Goal: Information Seeking & Learning: Learn about a topic

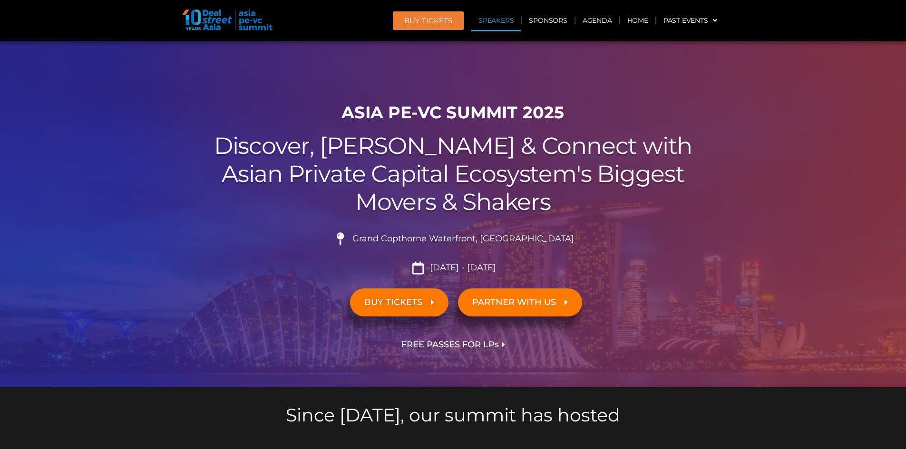
click at [501, 20] on link "Speakers" at bounding box center [495, 21] width 49 height 22
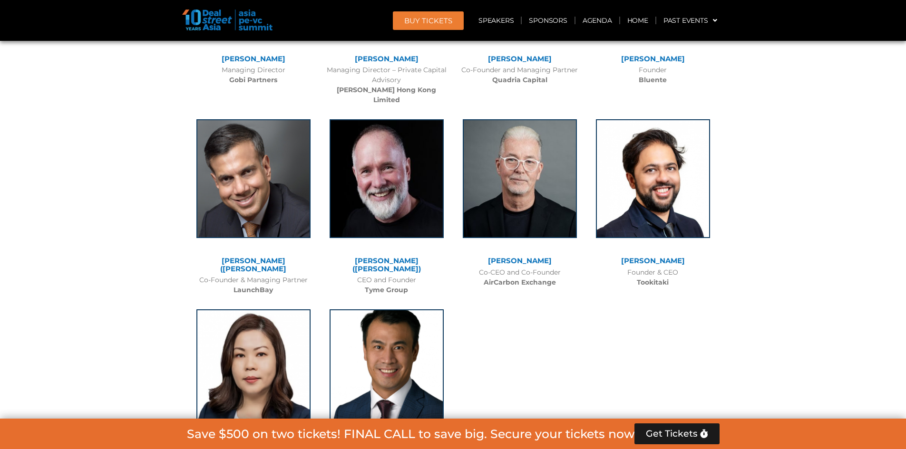
scroll to position [6312, 0]
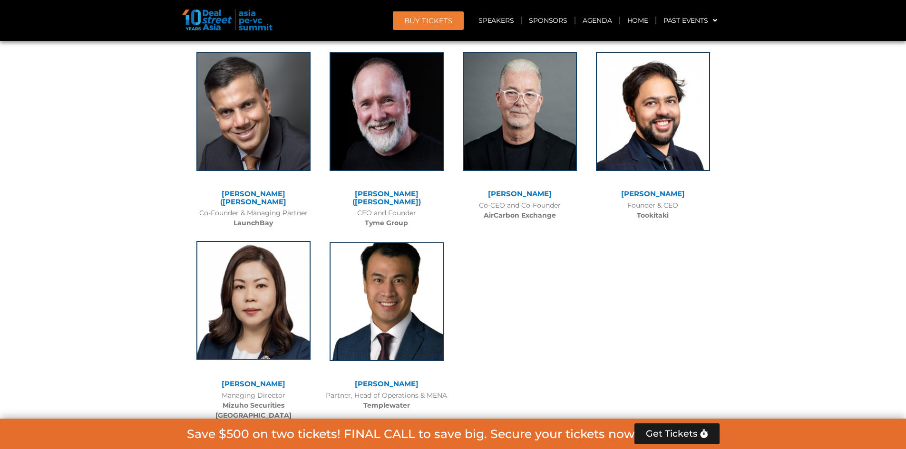
click at [272, 241] on img at bounding box center [253, 300] width 114 height 119
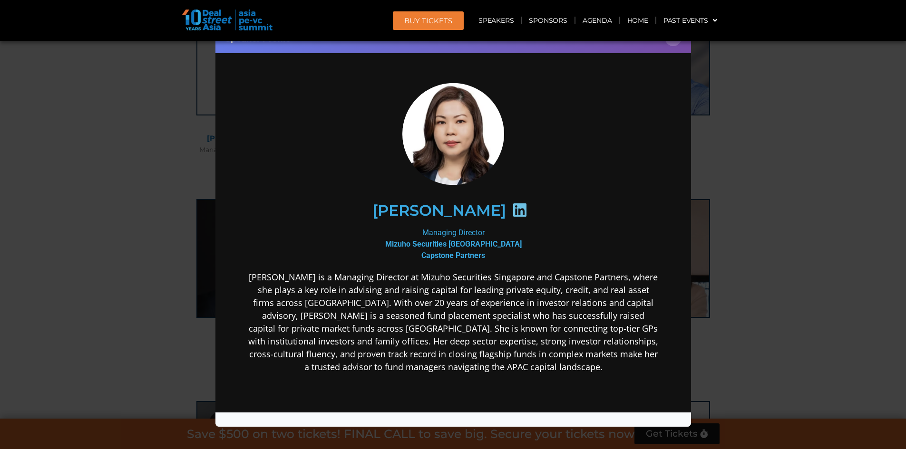
scroll to position [5910, 0]
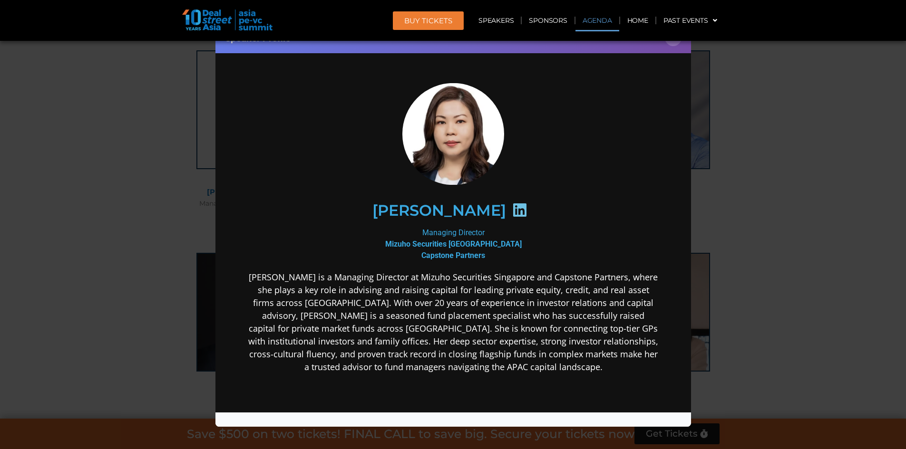
click at [602, 18] on link "Agenda" at bounding box center [597, 21] width 44 height 22
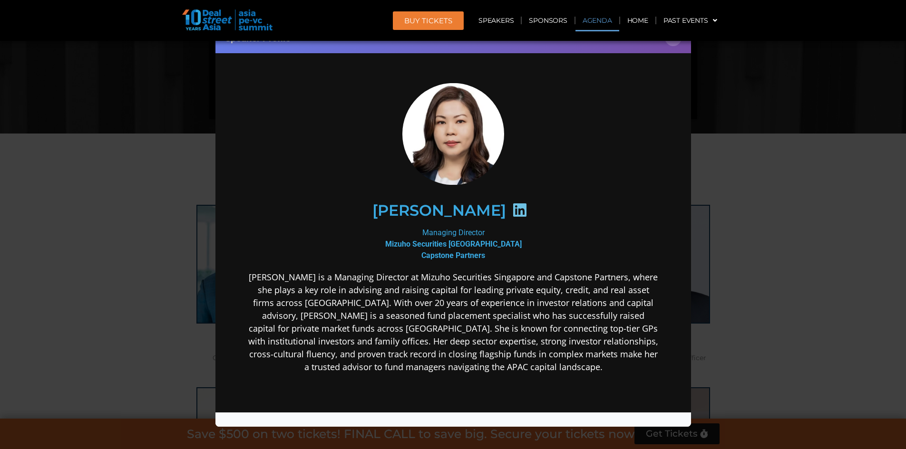
scroll to position [498, 0]
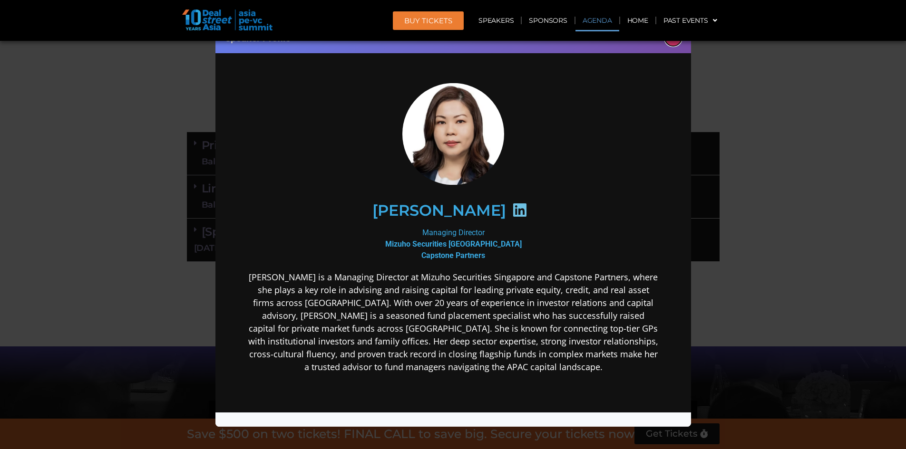
click at [672, 42] on button "×" at bounding box center [673, 37] width 17 height 17
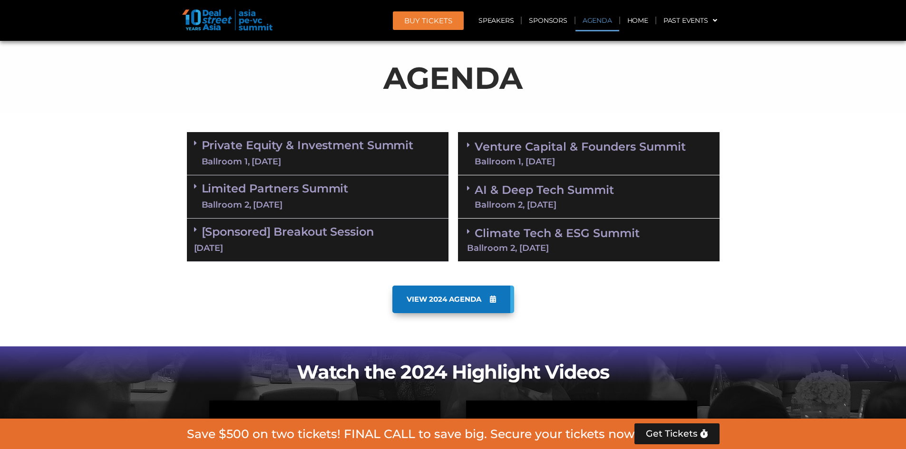
click at [289, 156] on div "Ballroom 1, 10 Sept" at bounding box center [308, 162] width 212 height 12
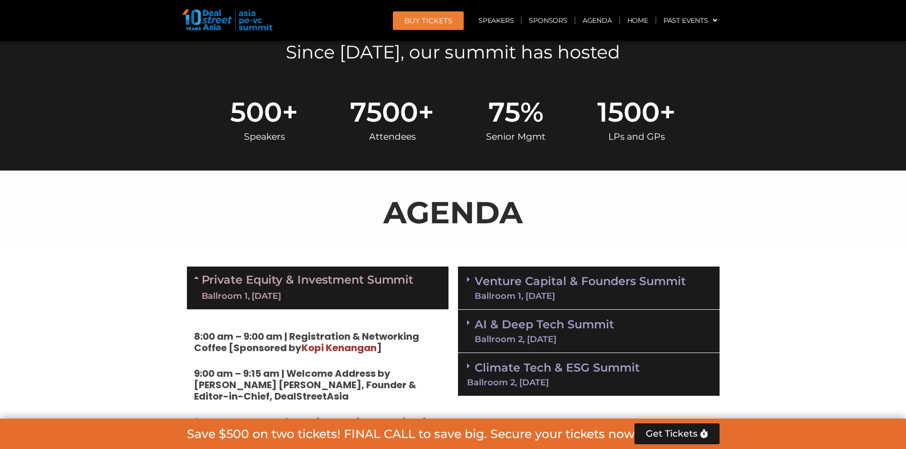
scroll to position [199, 0]
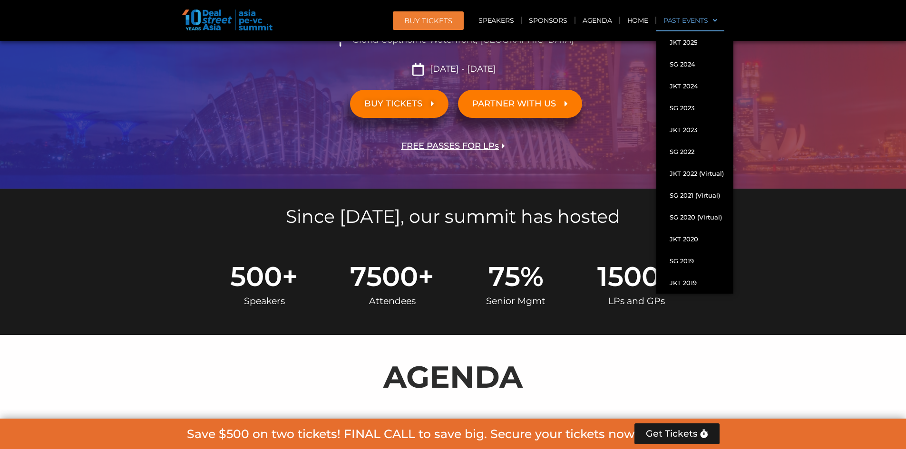
click at [677, 19] on link "Past Events" at bounding box center [690, 21] width 68 height 22
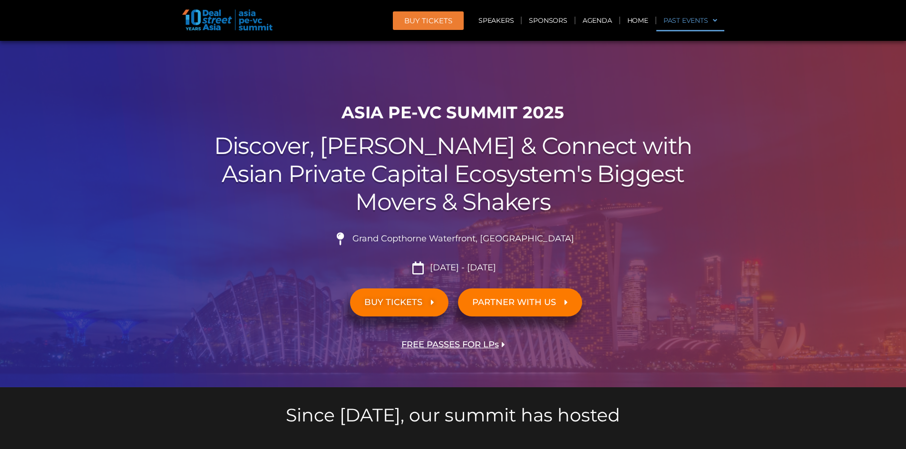
click at [675, 19] on link "Past Events" at bounding box center [690, 21] width 68 height 22
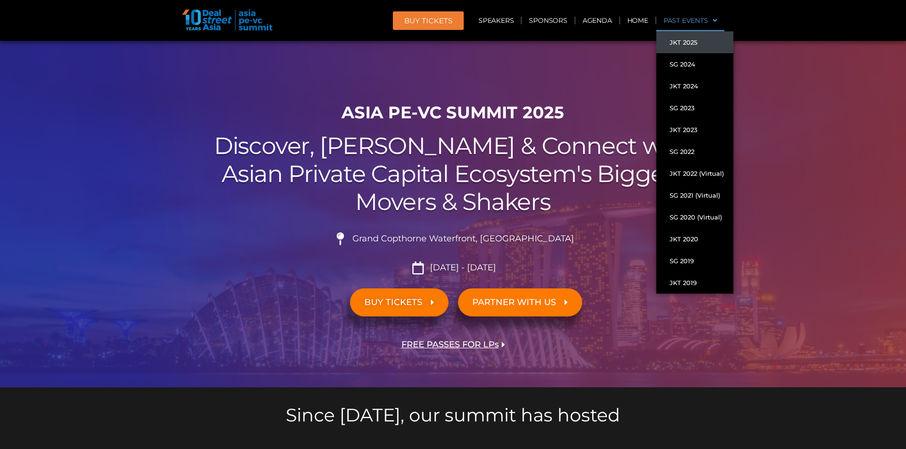
click at [677, 39] on link "JKT 2025" at bounding box center [694, 42] width 77 height 22
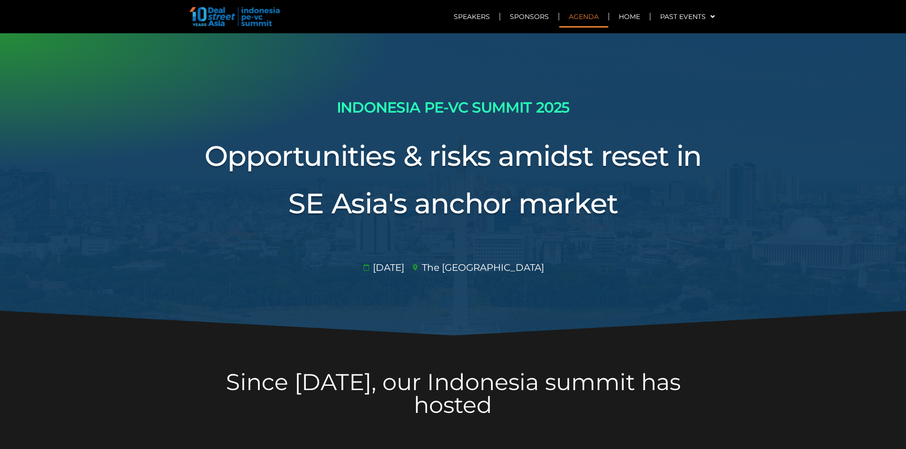
click at [586, 16] on link "Agenda" at bounding box center [583, 17] width 49 height 22
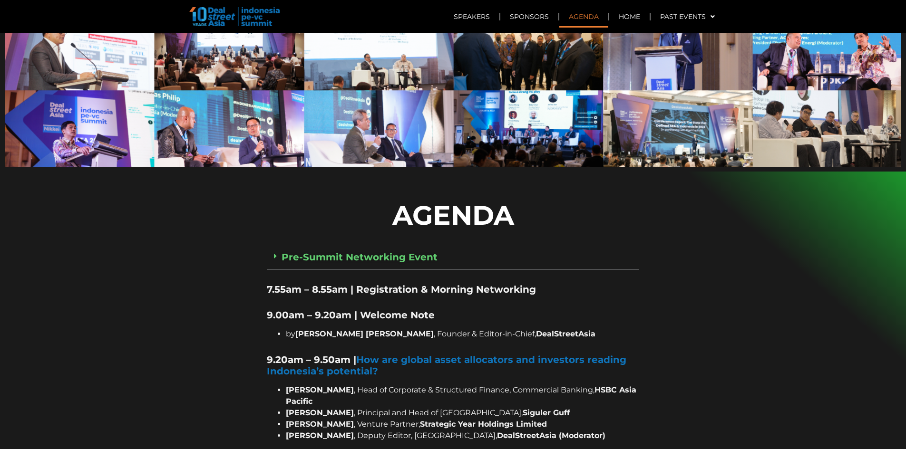
scroll to position [650, 0]
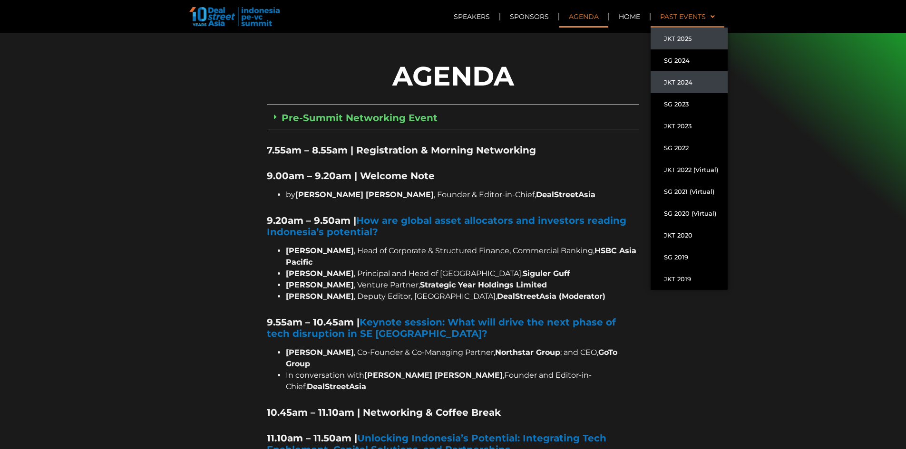
click at [674, 77] on link "JKT 2024" at bounding box center [688, 82] width 77 height 22
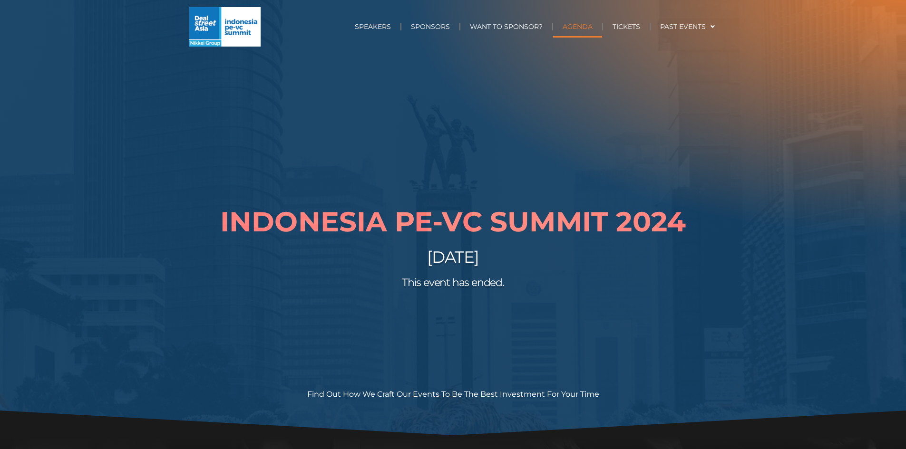
click at [579, 25] on link "AGENDA" at bounding box center [577, 27] width 49 height 22
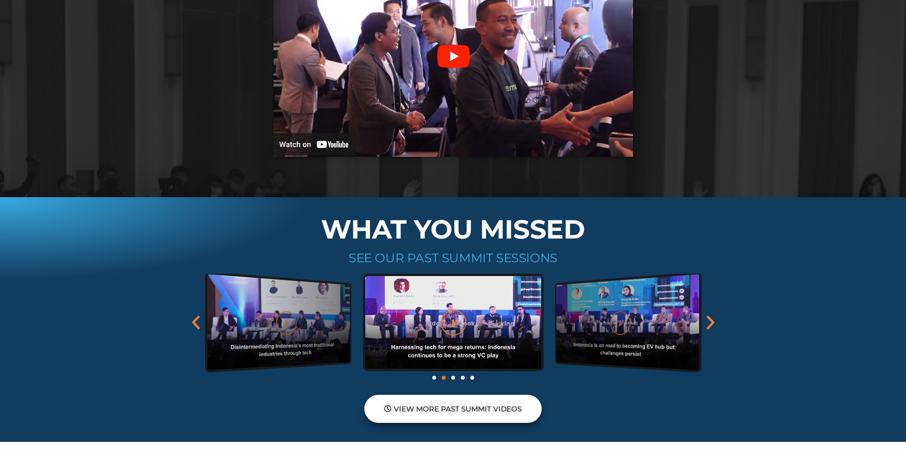
scroll to position [1382, 0]
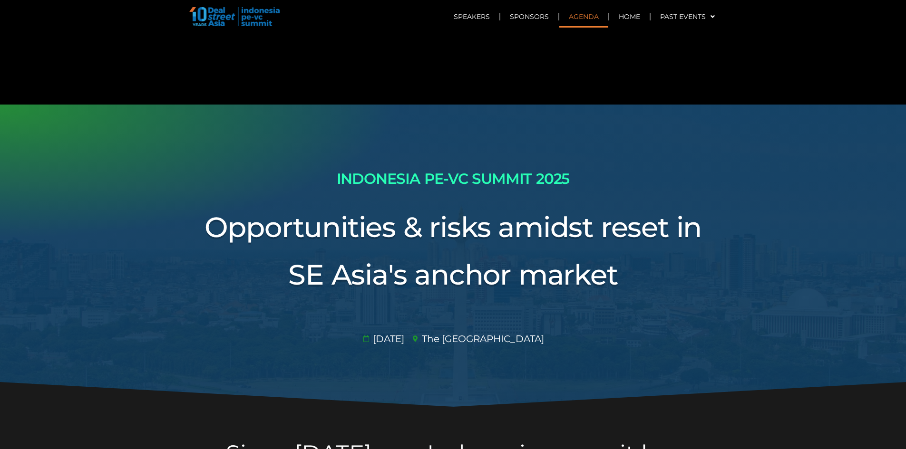
scroll to position [650, 0]
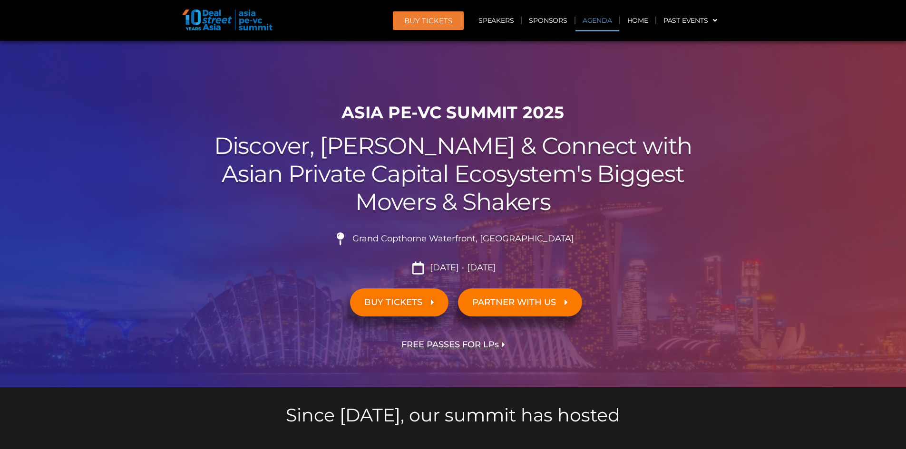
click at [605, 21] on link "Agenda" at bounding box center [597, 21] width 44 height 22
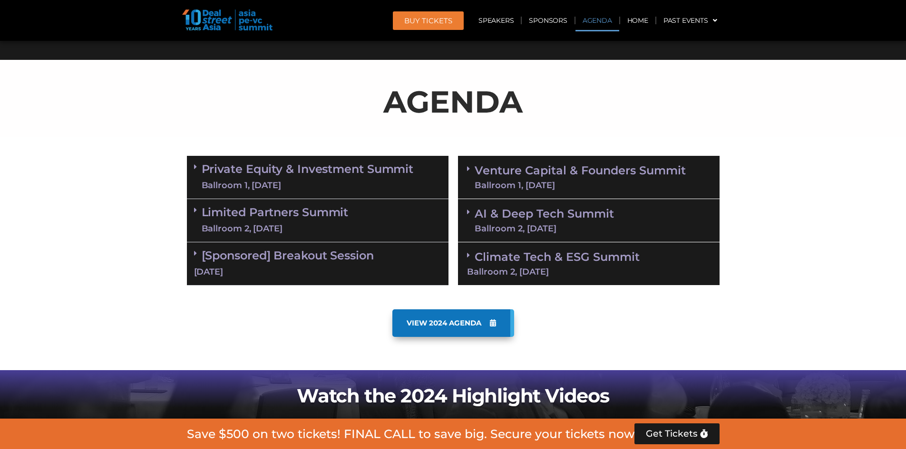
scroll to position [498, 0]
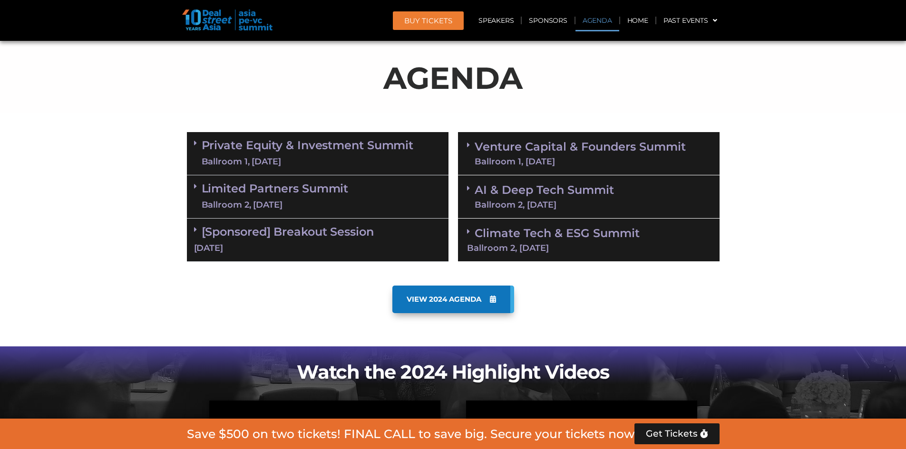
click at [406, 145] on link "Private Equity & Investment Summit Ballroom 1, 10 Sept" at bounding box center [308, 153] width 212 height 29
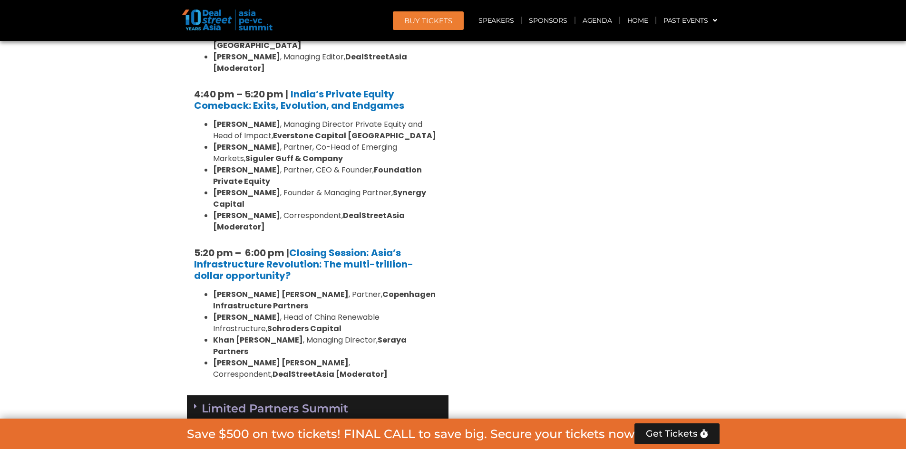
scroll to position [1828, 0]
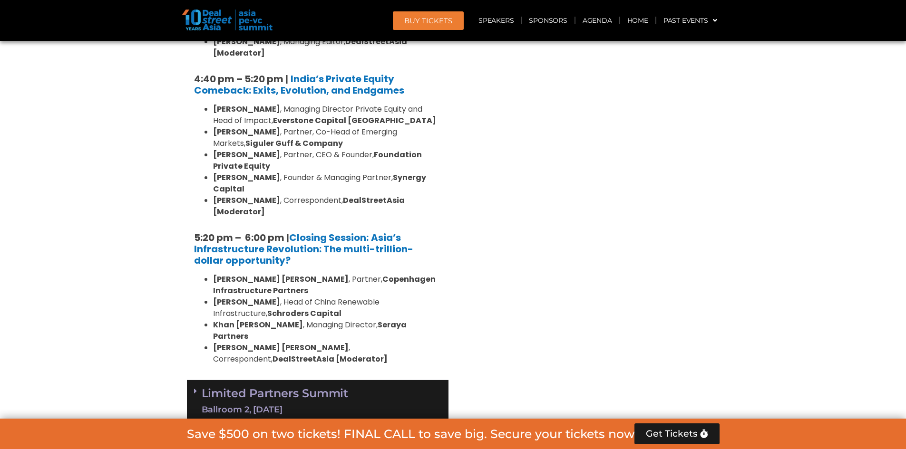
click at [375, 380] on div "Limited Partners Summit Ballroom 2, 10 Sept" at bounding box center [318, 401] width 262 height 43
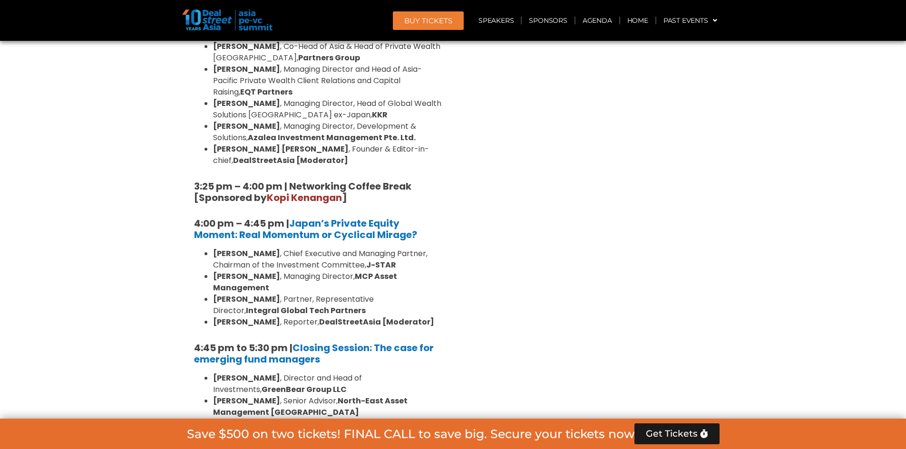
scroll to position [2934, 0]
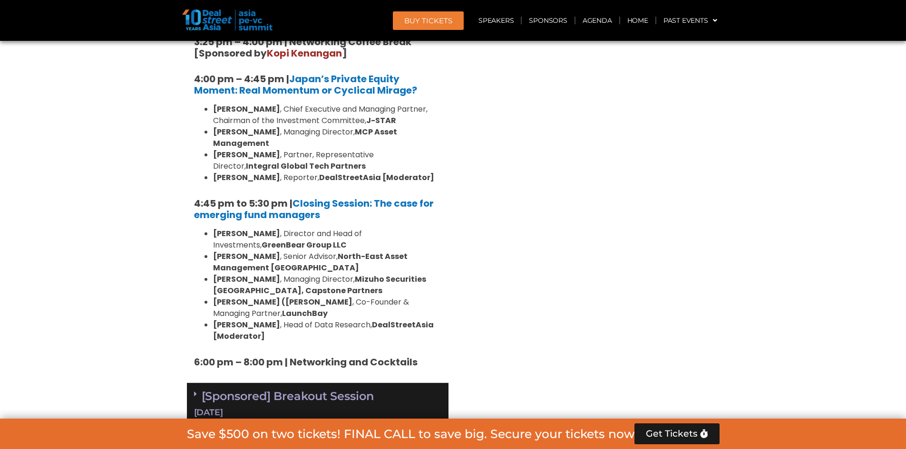
click at [396, 383] on div "[Sponsored] Breakout Session 10 Sept" at bounding box center [318, 404] width 262 height 43
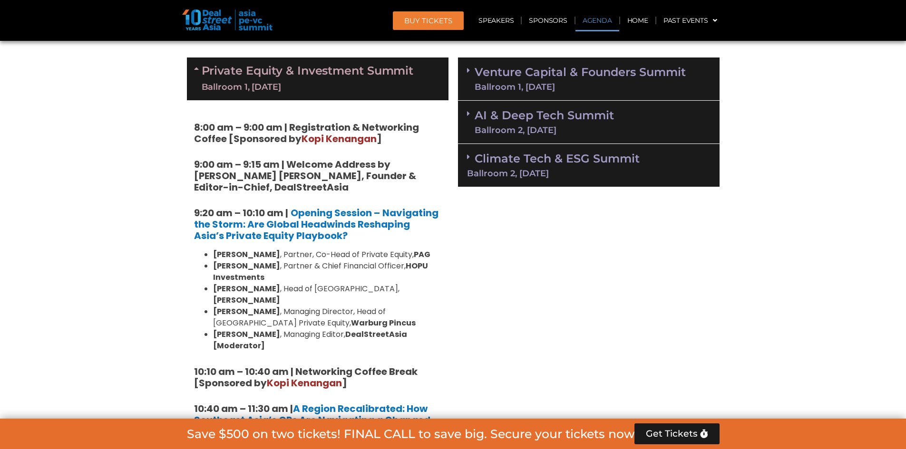
scroll to position [263, 0]
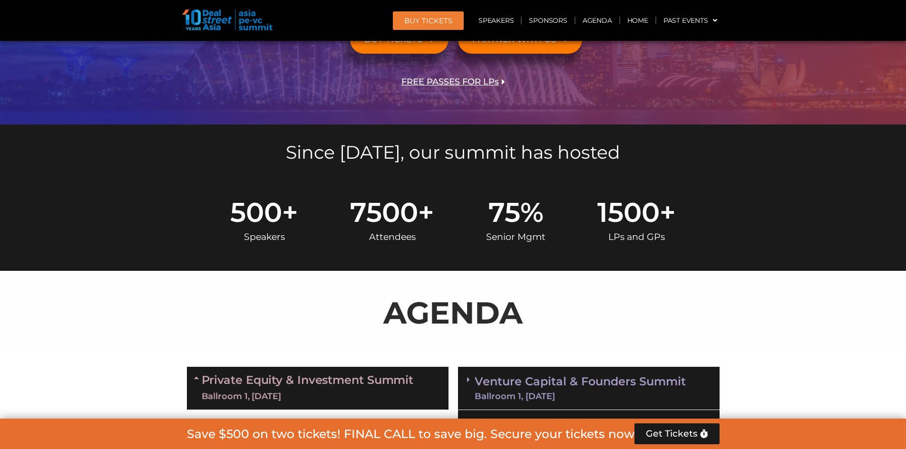
click at [592, 389] on link "Venture Capital & Founders​ Summit Ballroom 1, 11 Sept" at bounding box center [580, 388] width 211 height 25
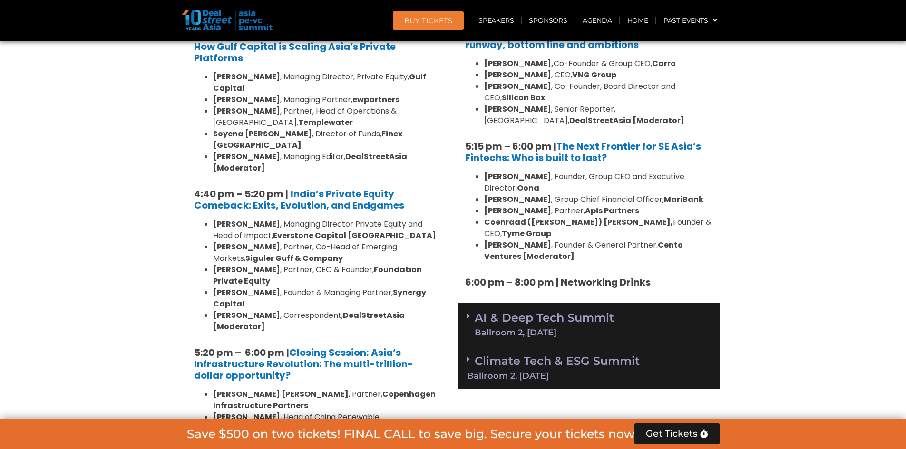
scroll to position [1745, 0]
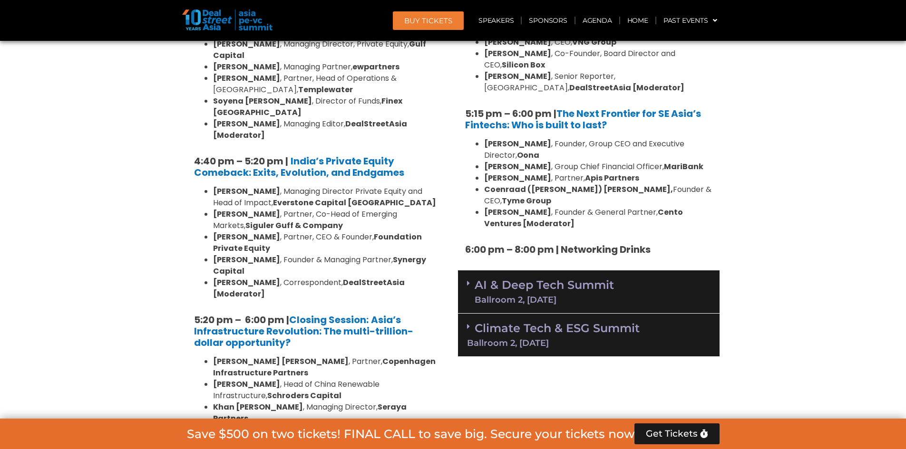
click at [615, 271] on div "AI & Deep Tech Summit Ballroom 2, 11 Sept" at bounding box center [589, 292] width 262 height 43
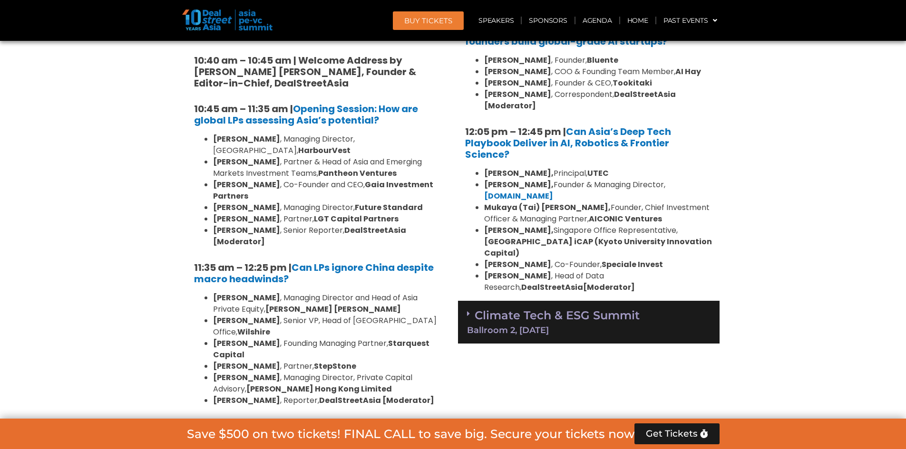
scroll to position [2234, 0]
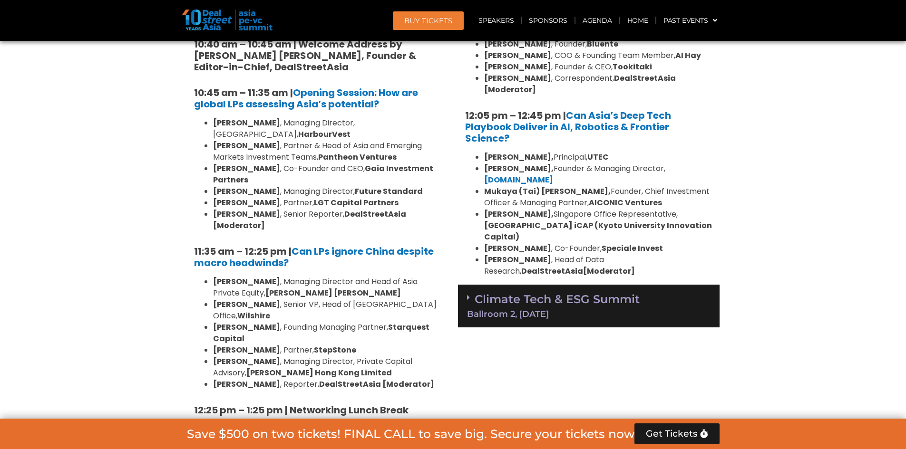
click at [631, 292] on link "Climate Tech & ESG Summit Ballroom 2, 11 Sept" at bounding box center [588, 305] width 243 height 26
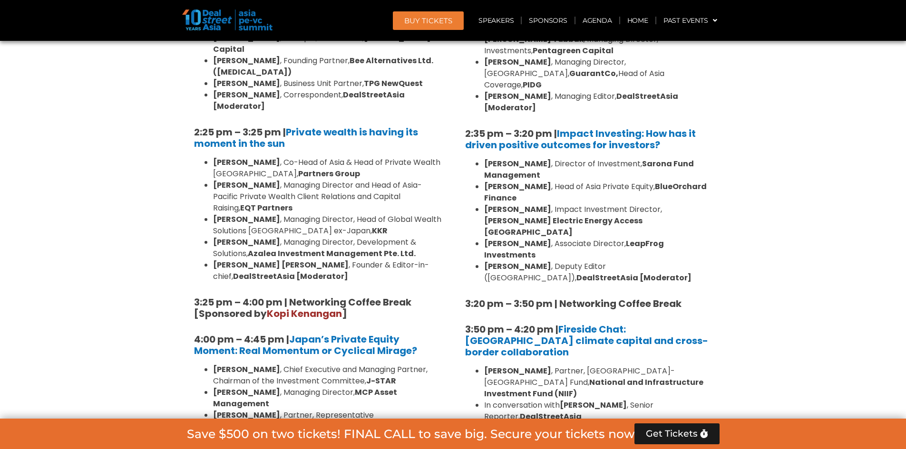
scroll to position [3066, 0]
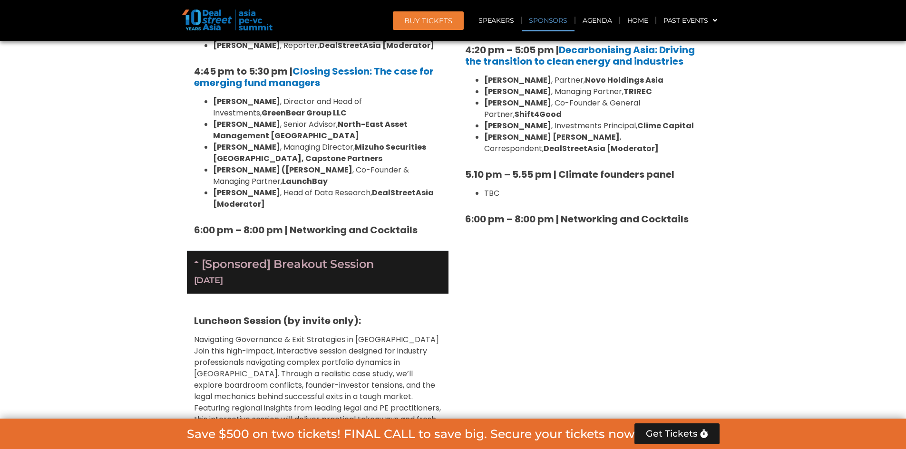
click at [559, 18] on link "Sponsors" at bounding box center [548, 21] width 52 height 22
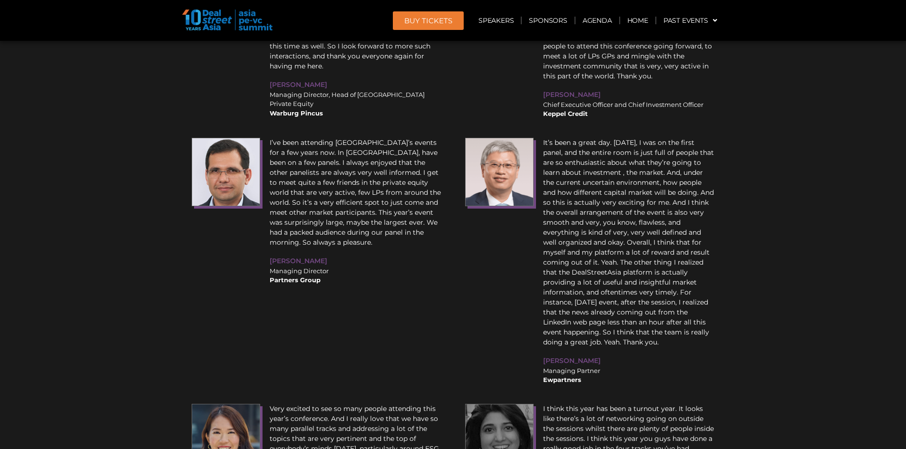
scroll to position [13978, 0]
